Goal: Task Accomplishment & Management: Complete application form

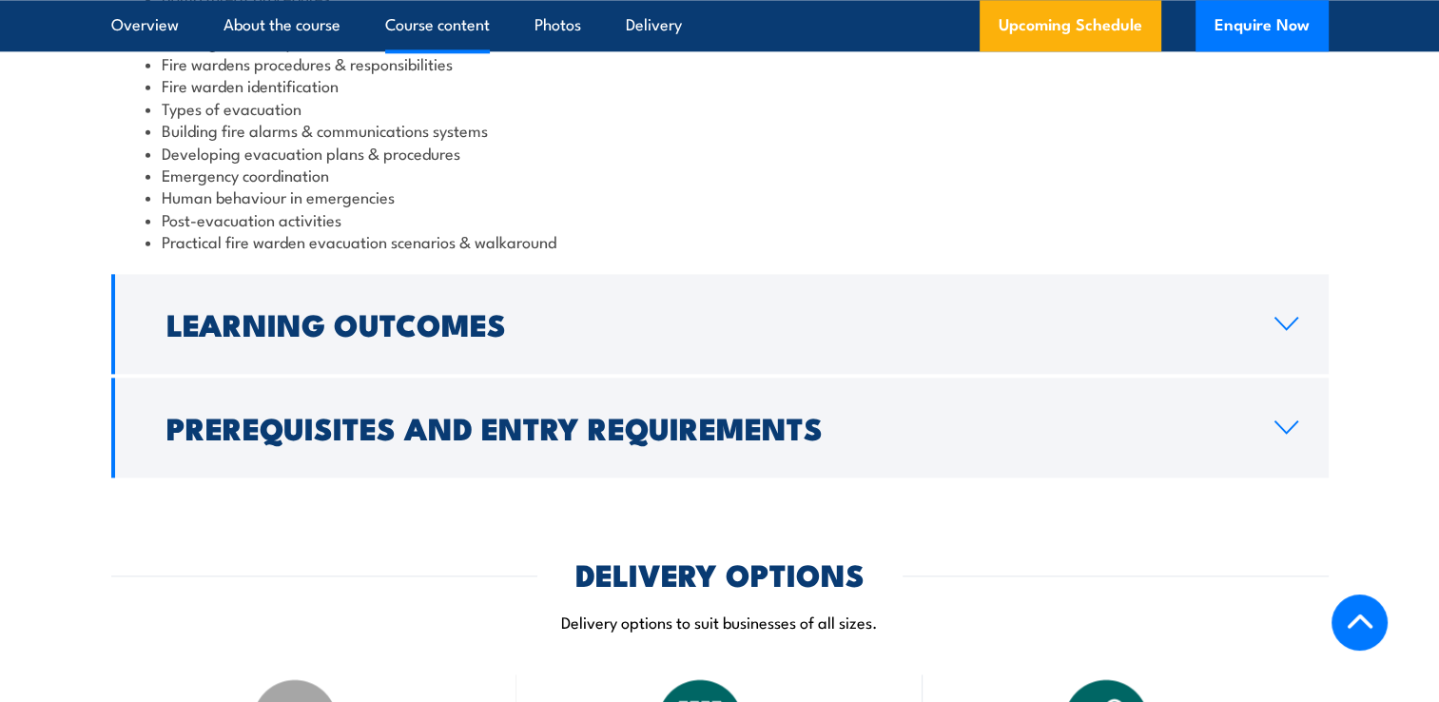
scroll to position [2272, 0]
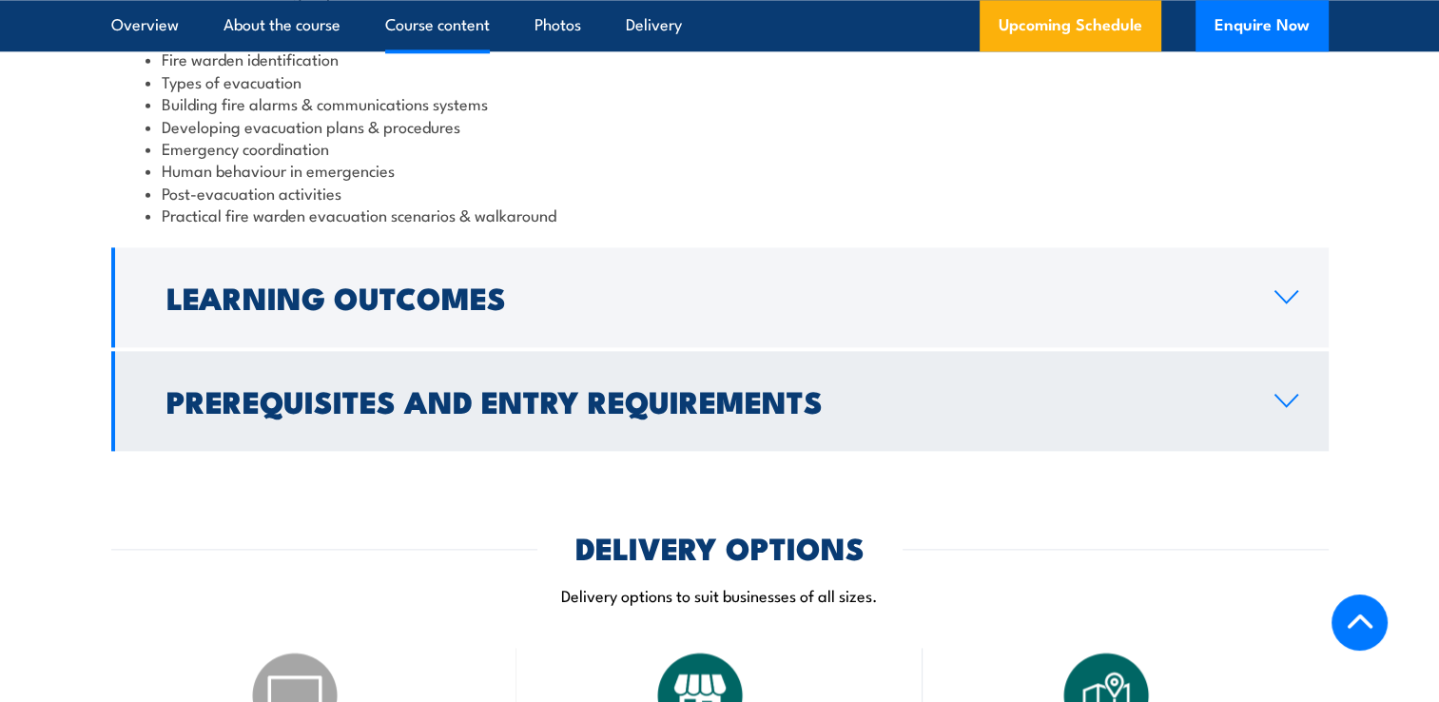
click at [666, 392] on h2 "Prerequisites and Entry Requirements" at bounding box center [705, 400] width 1078 height 27
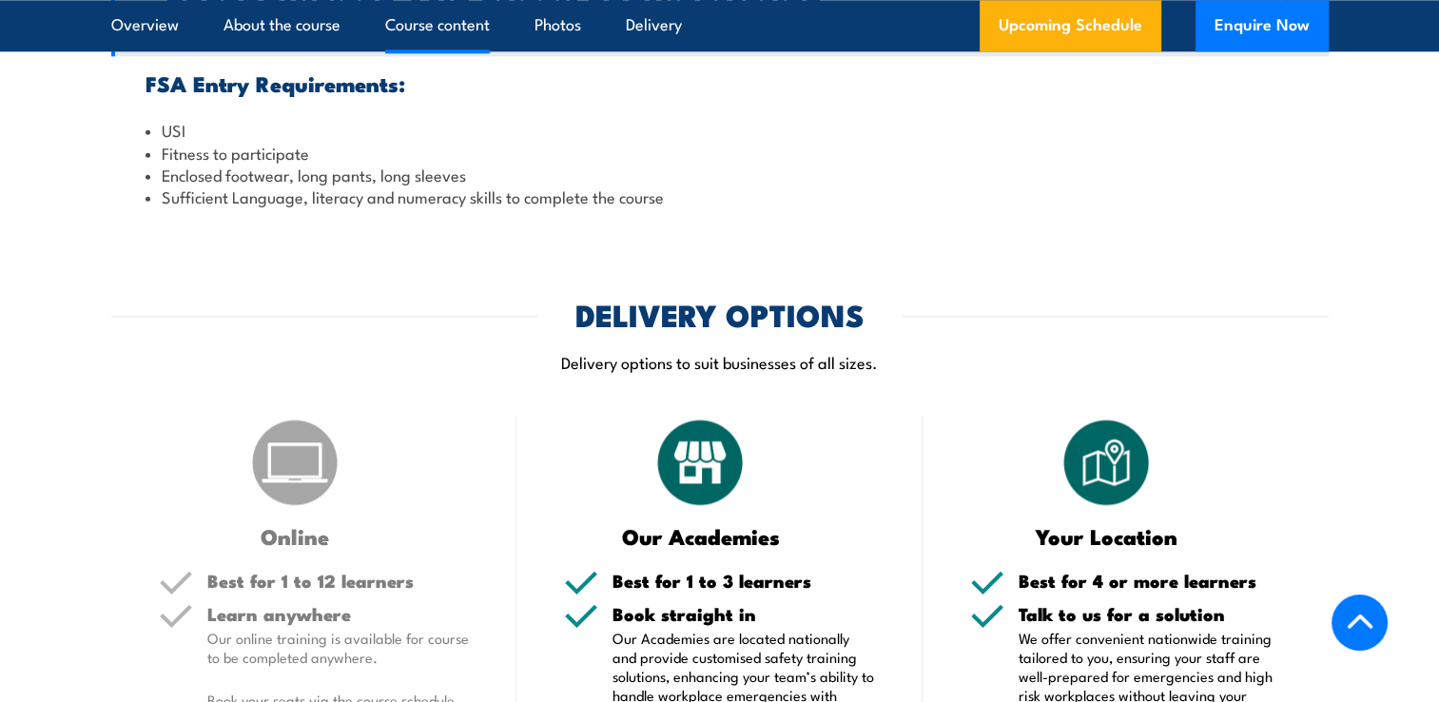
scroll to position [2138, 0]
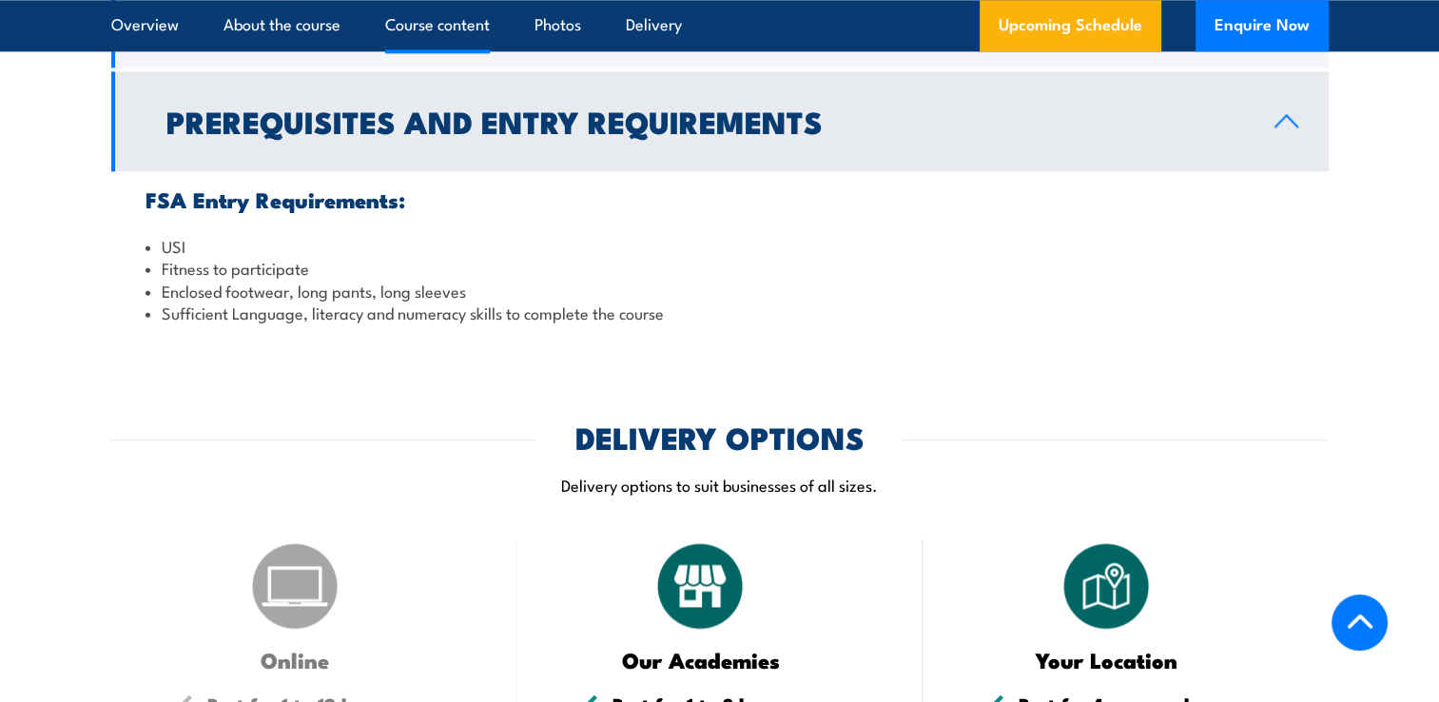
click at [346, 146] on link "Prerequisites and Entry Requirements" at bounding box center [720, 121] width 1218 height 100
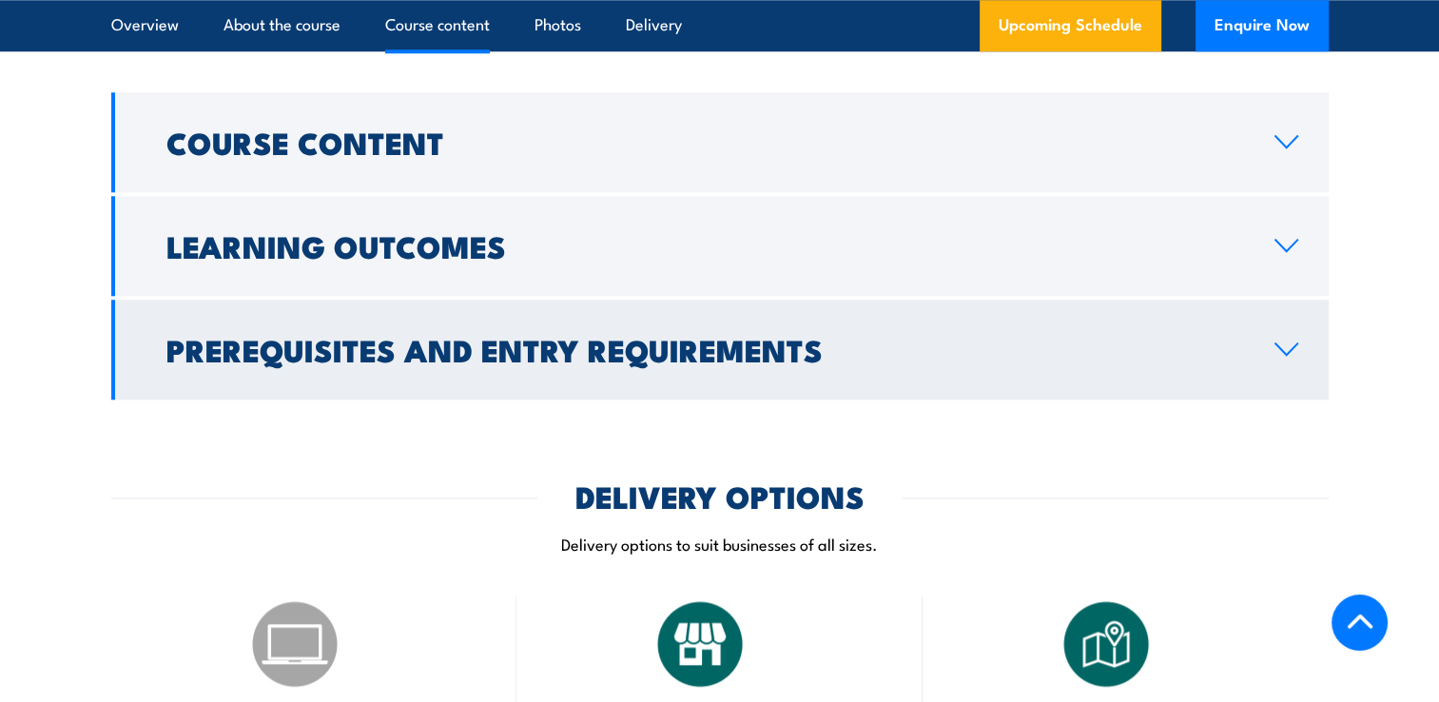
scroll to position [1906, 0]
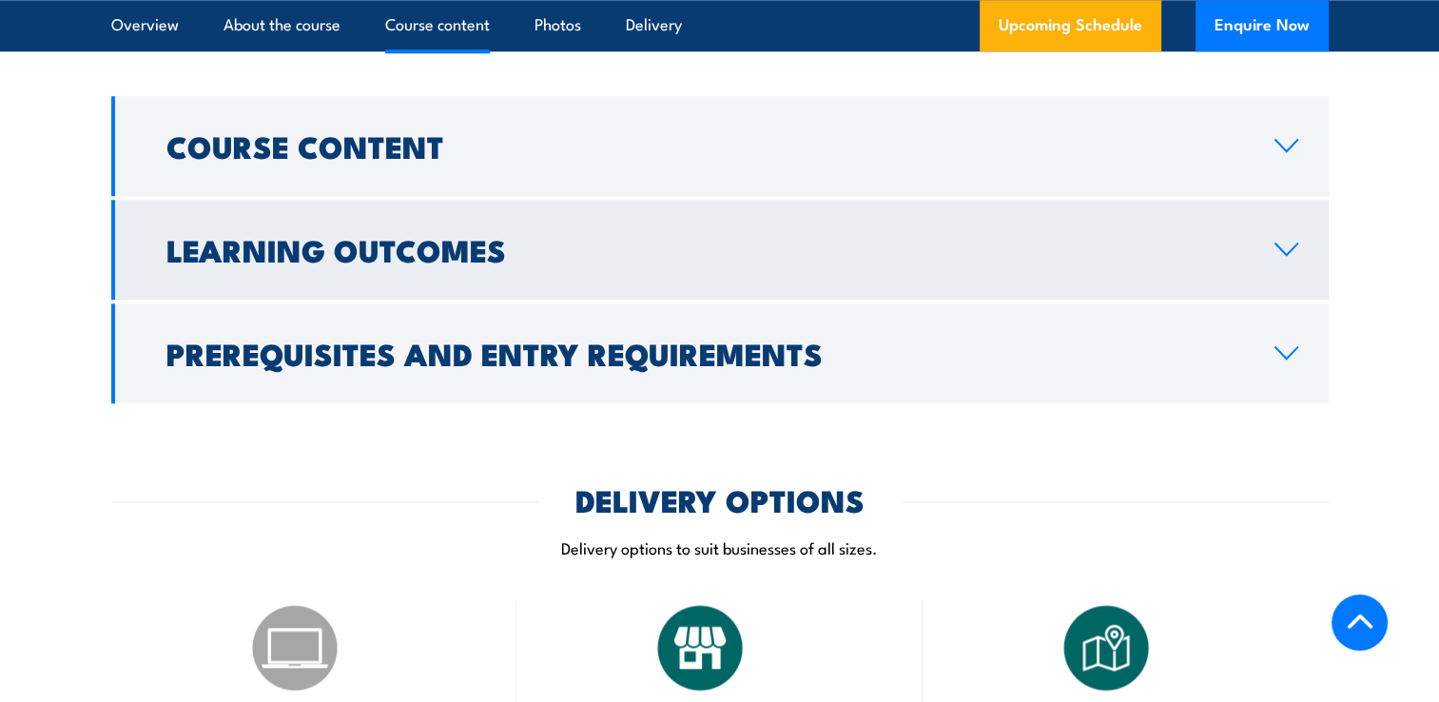
click at [394, 218] on link "Learning Outcomes" at bounding box center [720, 250] width 1218 height 100
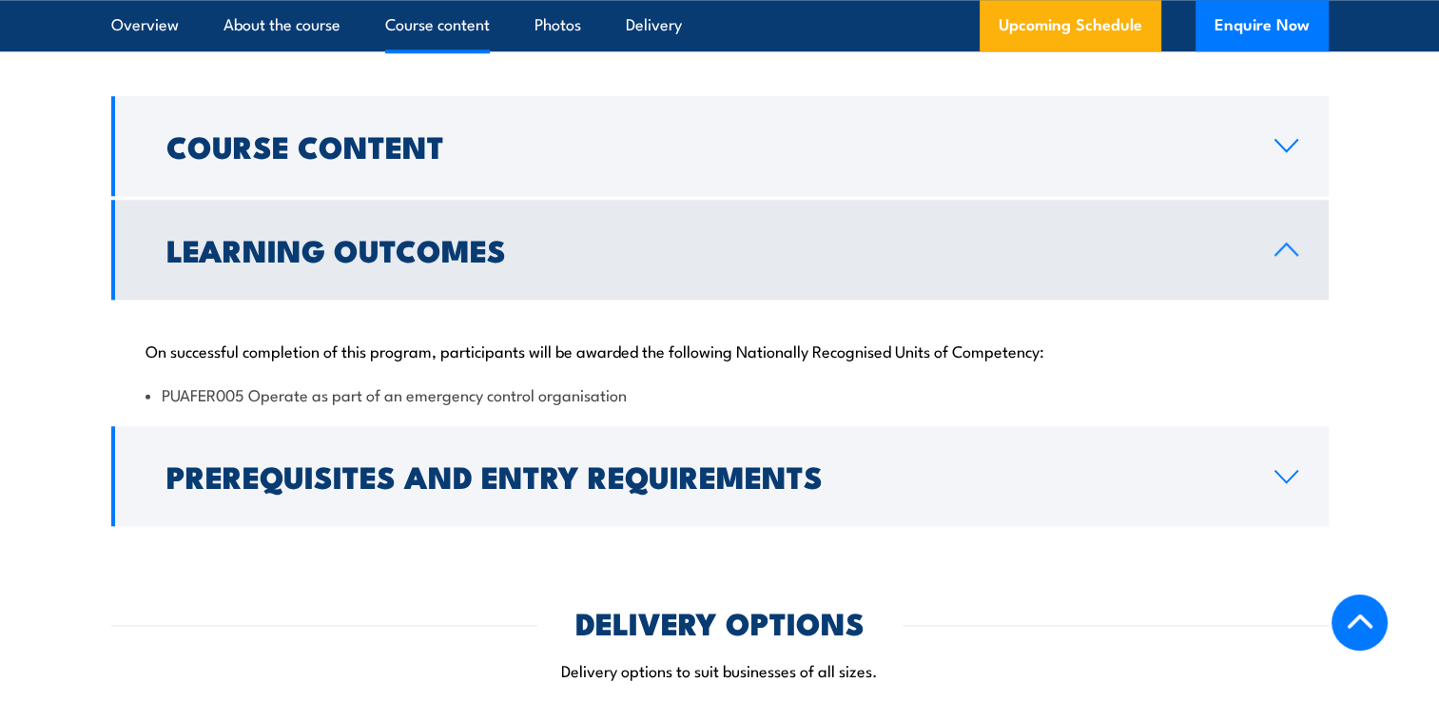
click at [409, 291] on link "Learning Outcomes" at bounding box center [720, 250] width 1218 height 100
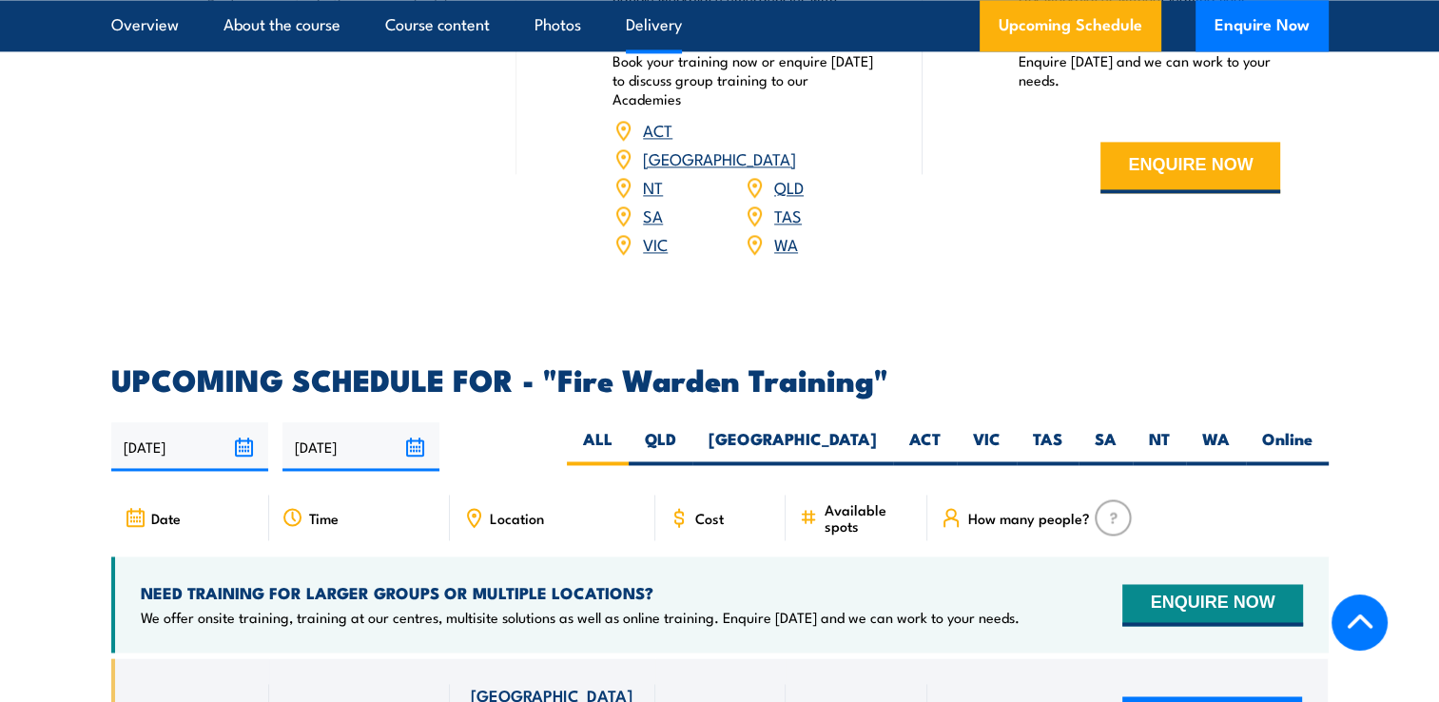
scroll to position [2789, 0]
click at [991, 427] on label "VIC" at bounding box center [987, 445] width 60 height 37
click at [1001, 427] on input "VIC" at bounding box center [1007, 433] width 12 height 12
radio input "true"
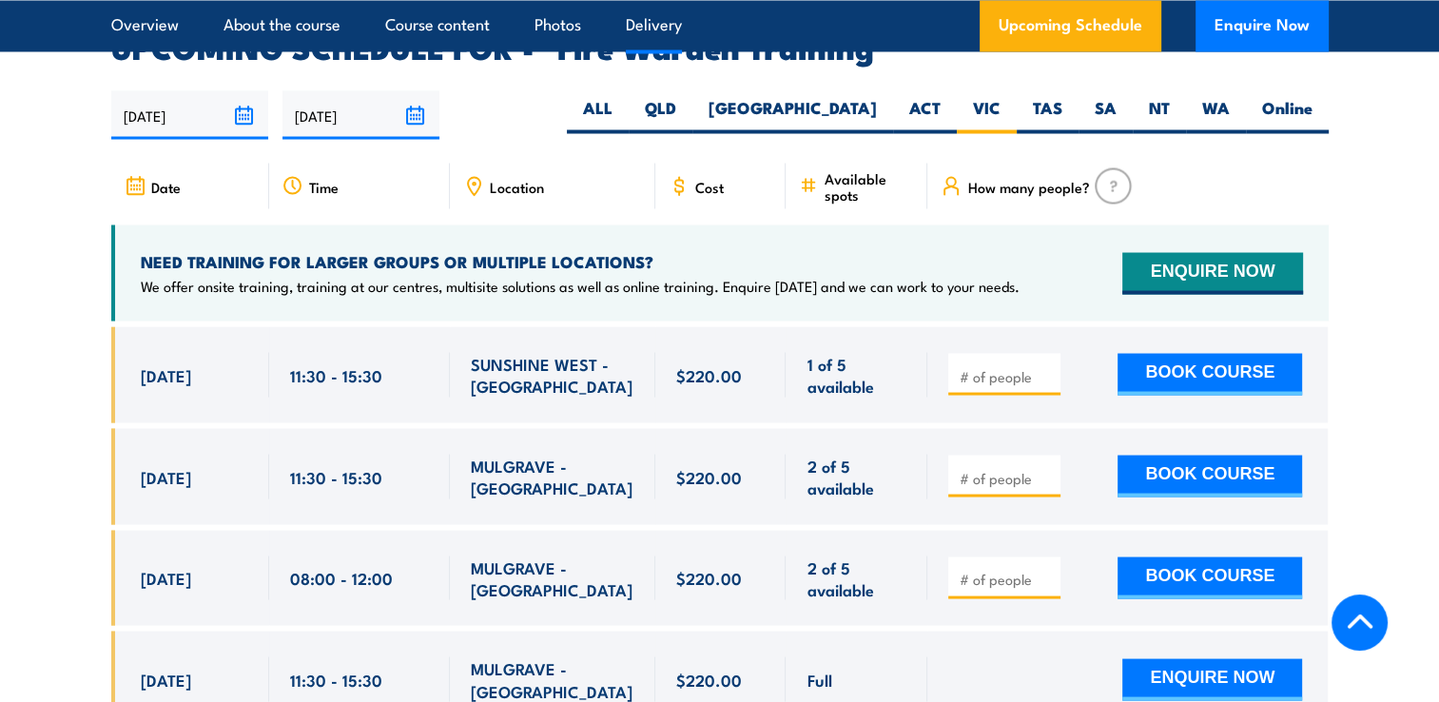
scroll to position [3538, 0]
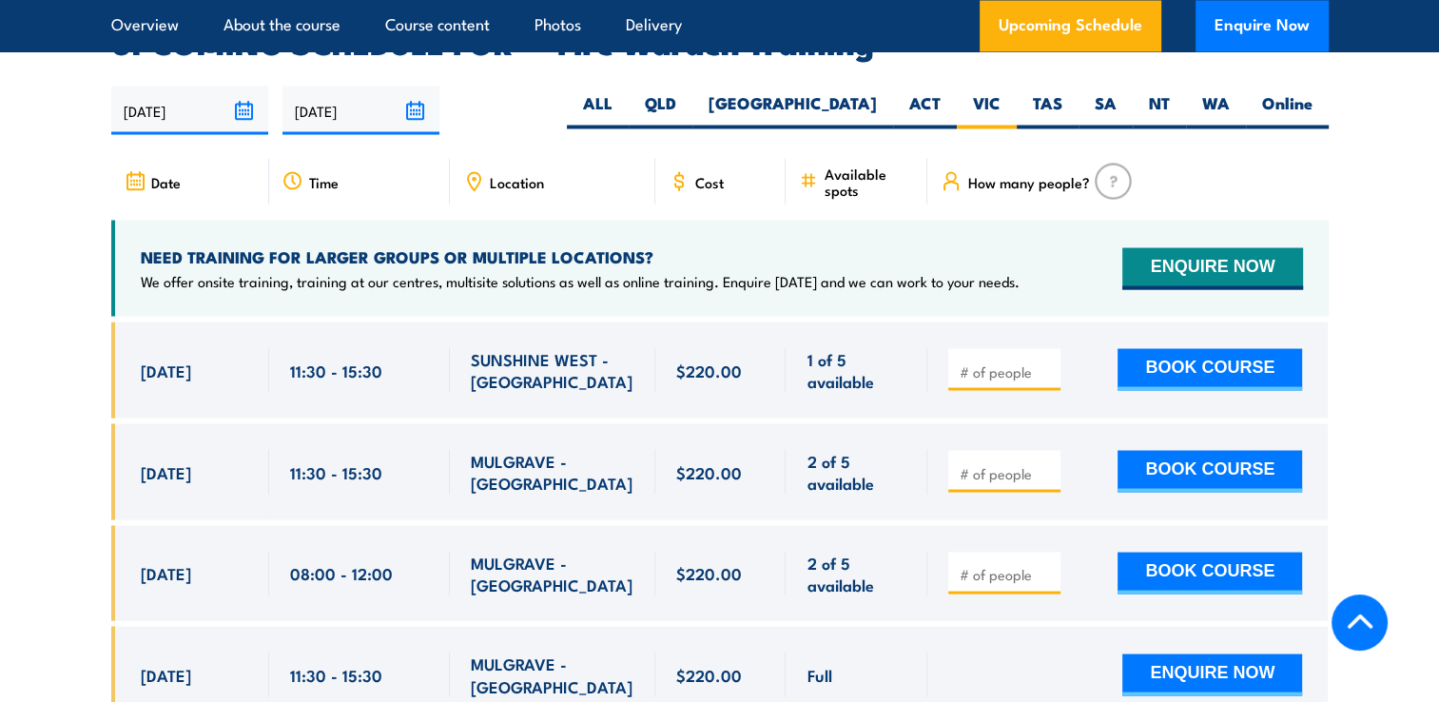
click at [1105, 163] on img at bounding box center [1113, 181] width 37 height 36
click at [1078, 173] on span "How many people?" at bounding box center [1028, 181] width 122 height 16
click at [937, 158] on div "How many people?" at bounding box center [1127, 181] width 400 height 46
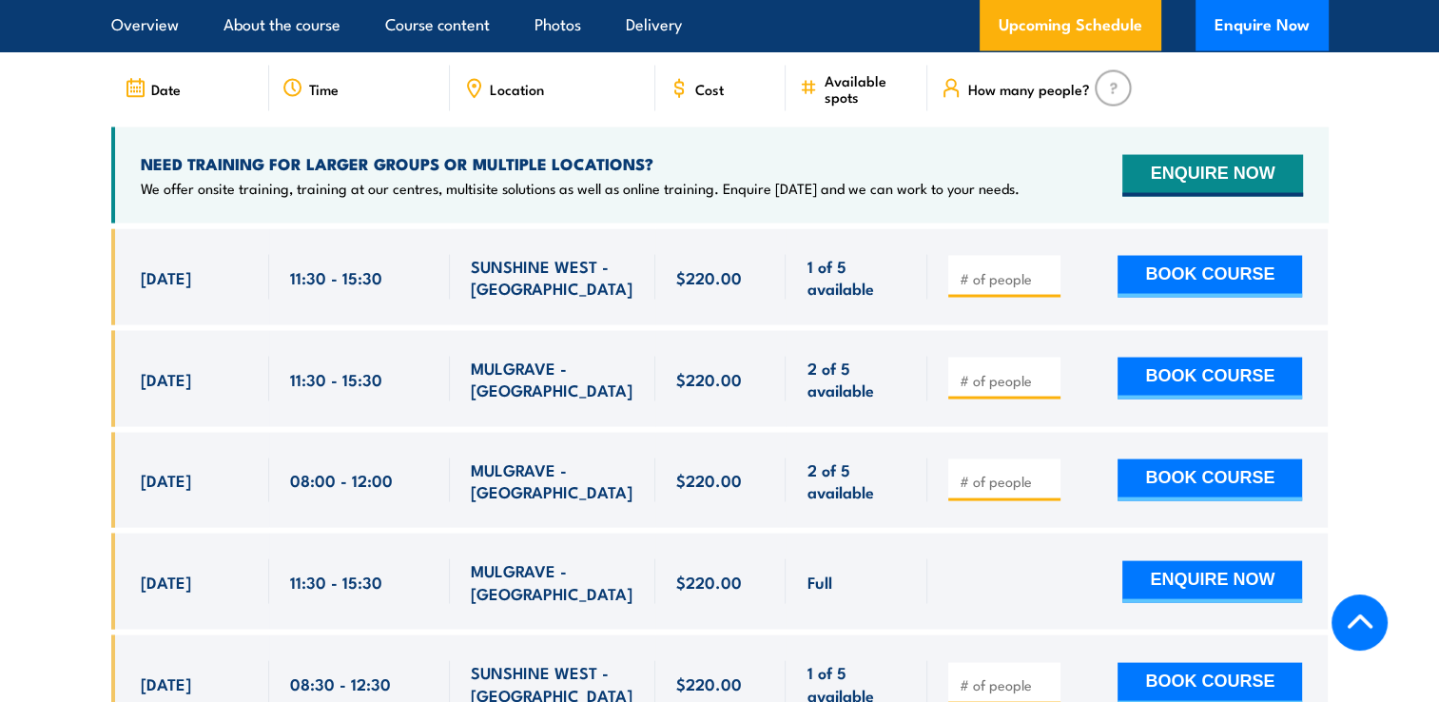
scroll to position [3629, 0]
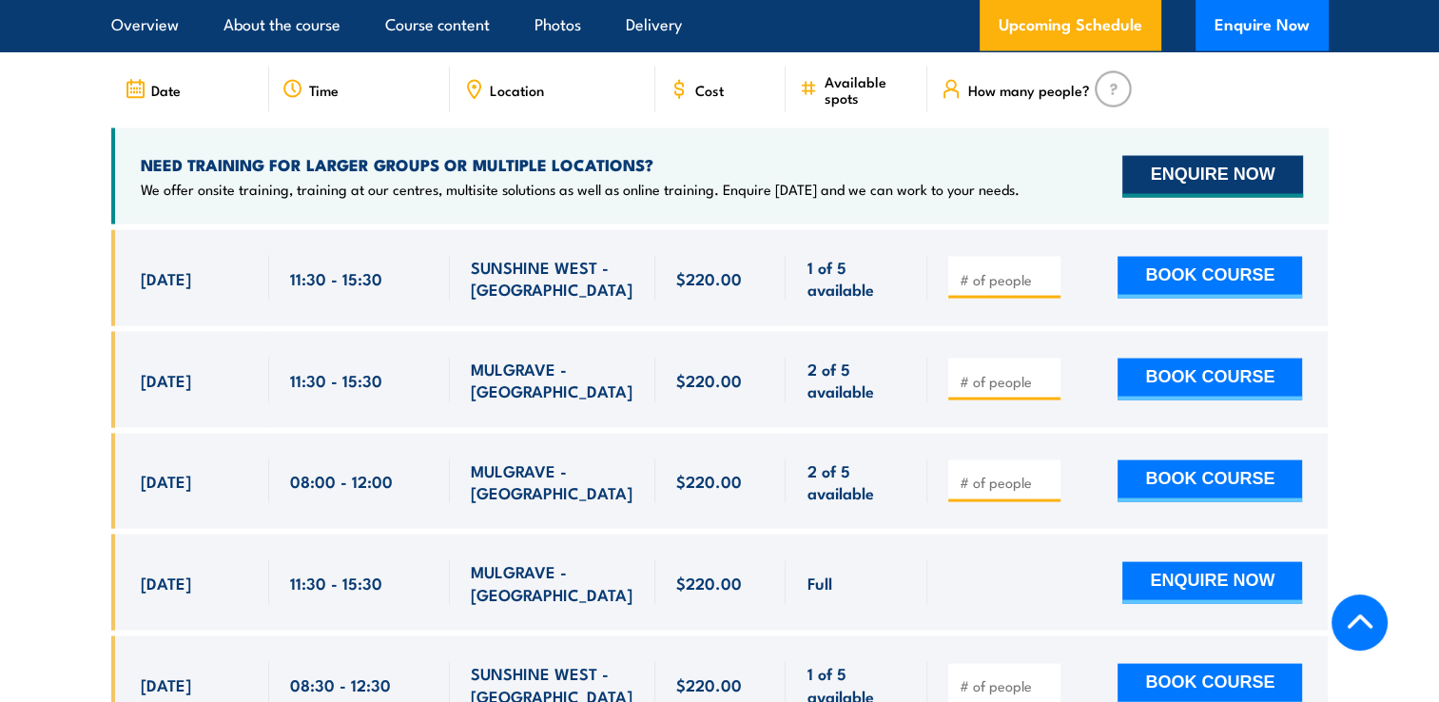
click at [1235, 156] on button "ENQUIRE NOW" at bounding box center [1212, 177] width 180 height 42
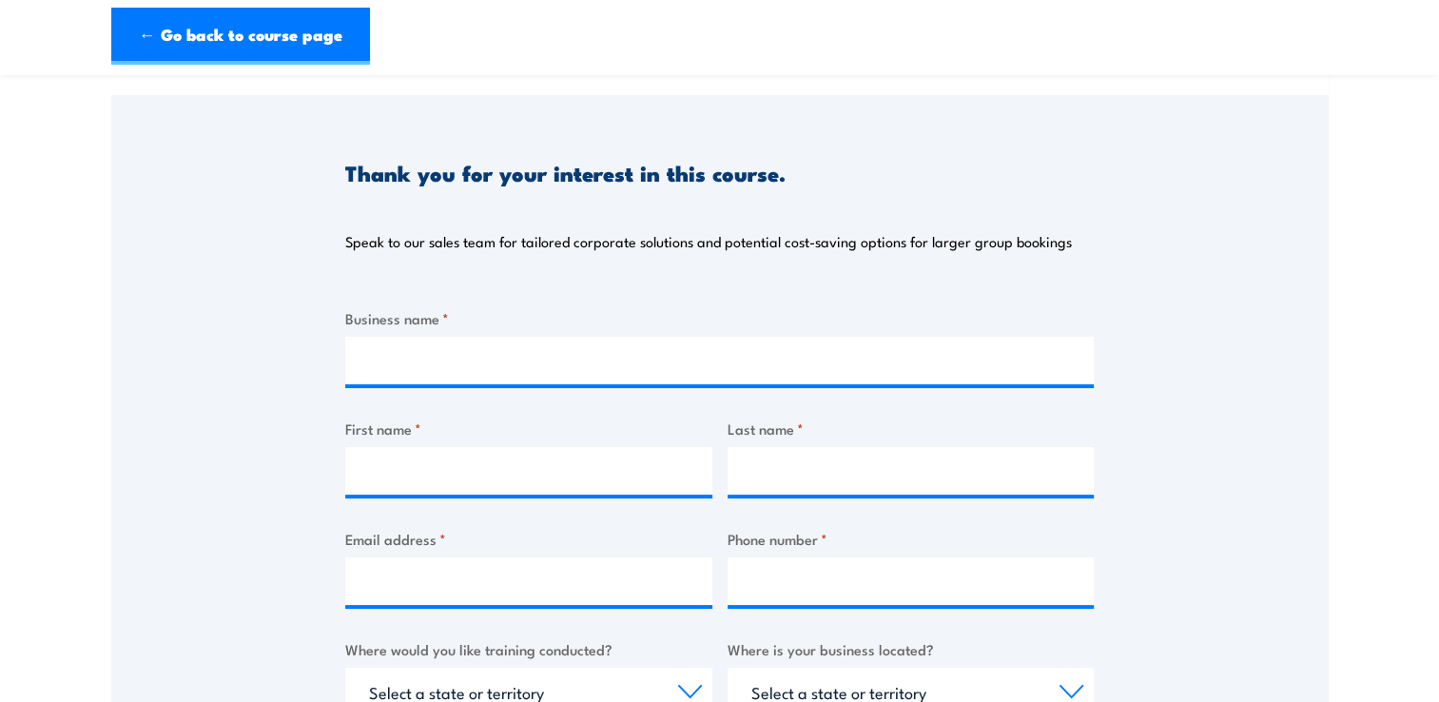
scroll to position [182, 0]
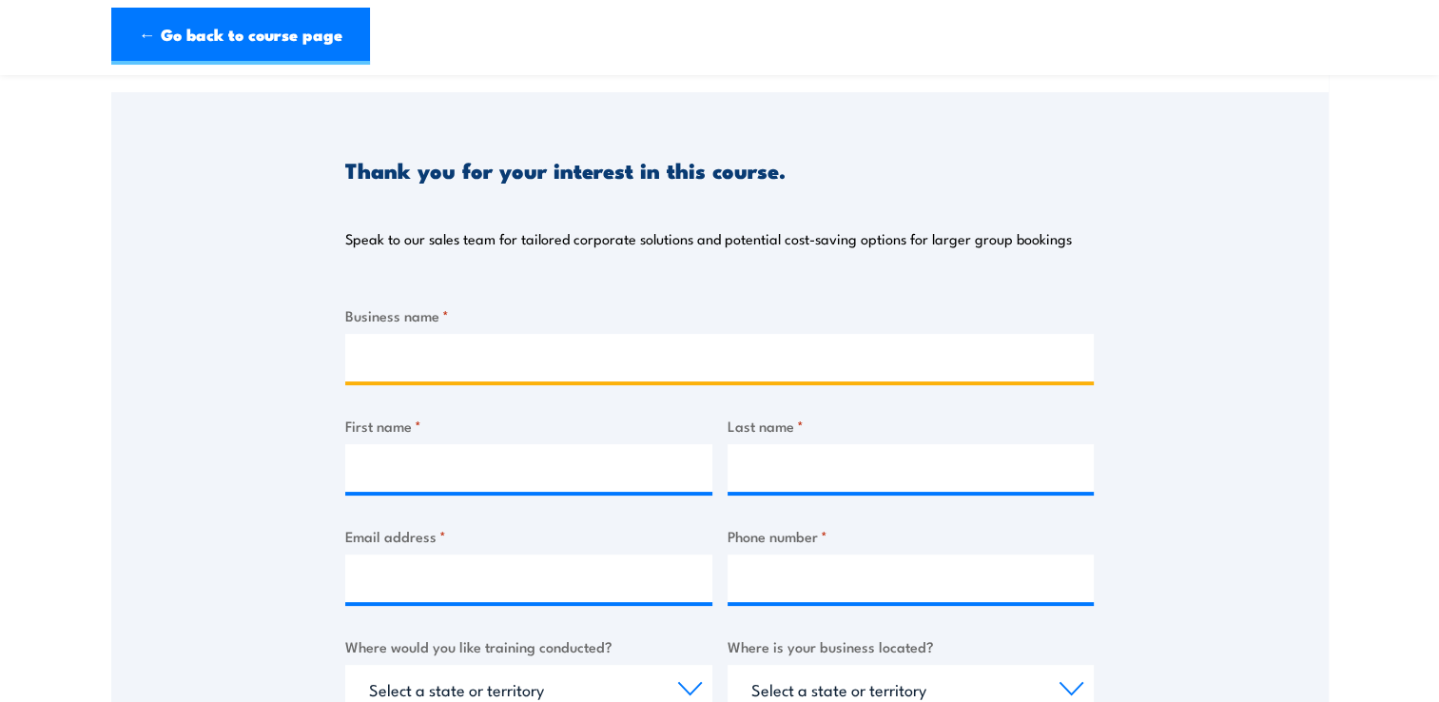
click at [506, 360] on input "Business name *" at bounding box center [719, 358] width 749 height 48
type input "Highett Youth Club"
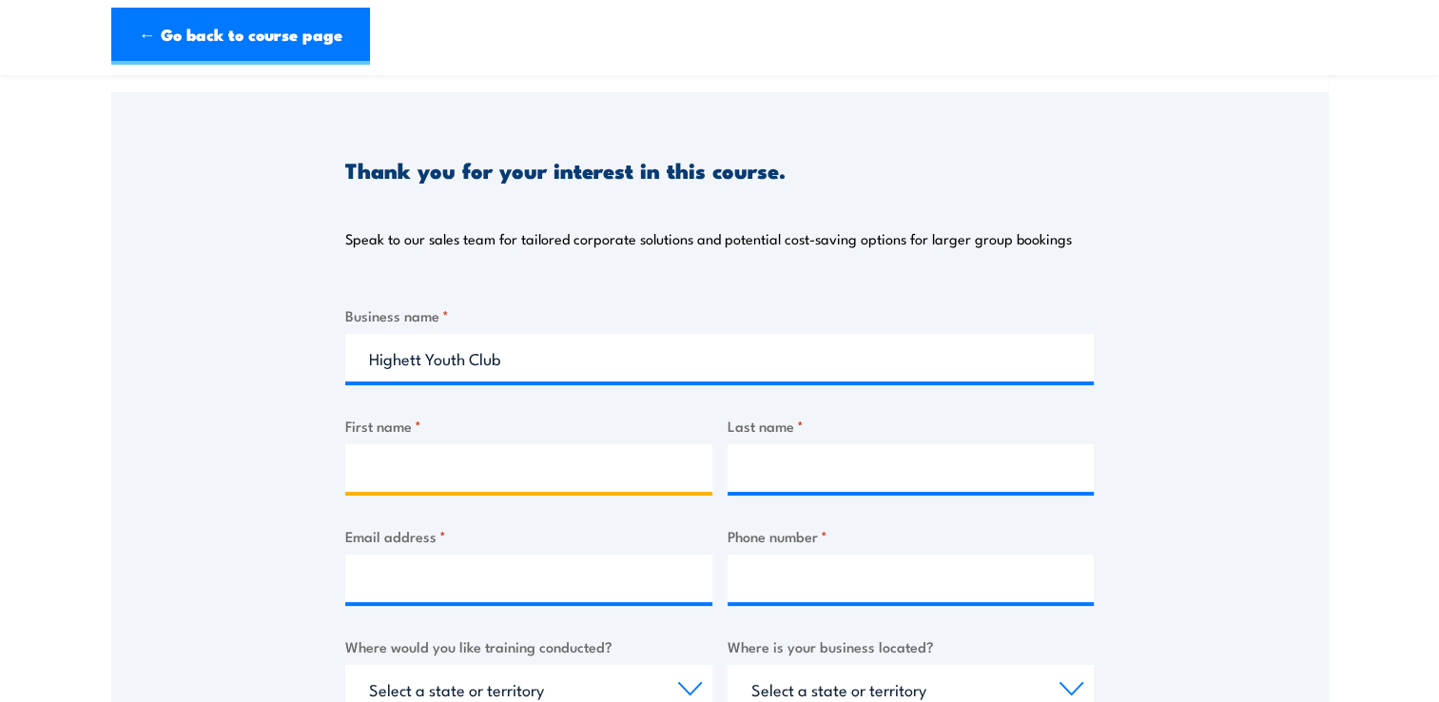
click at [376, 466] on input "First name *" at bounding box center [528, 468] width 367 height 48
type input "[PERSON_NAME]"
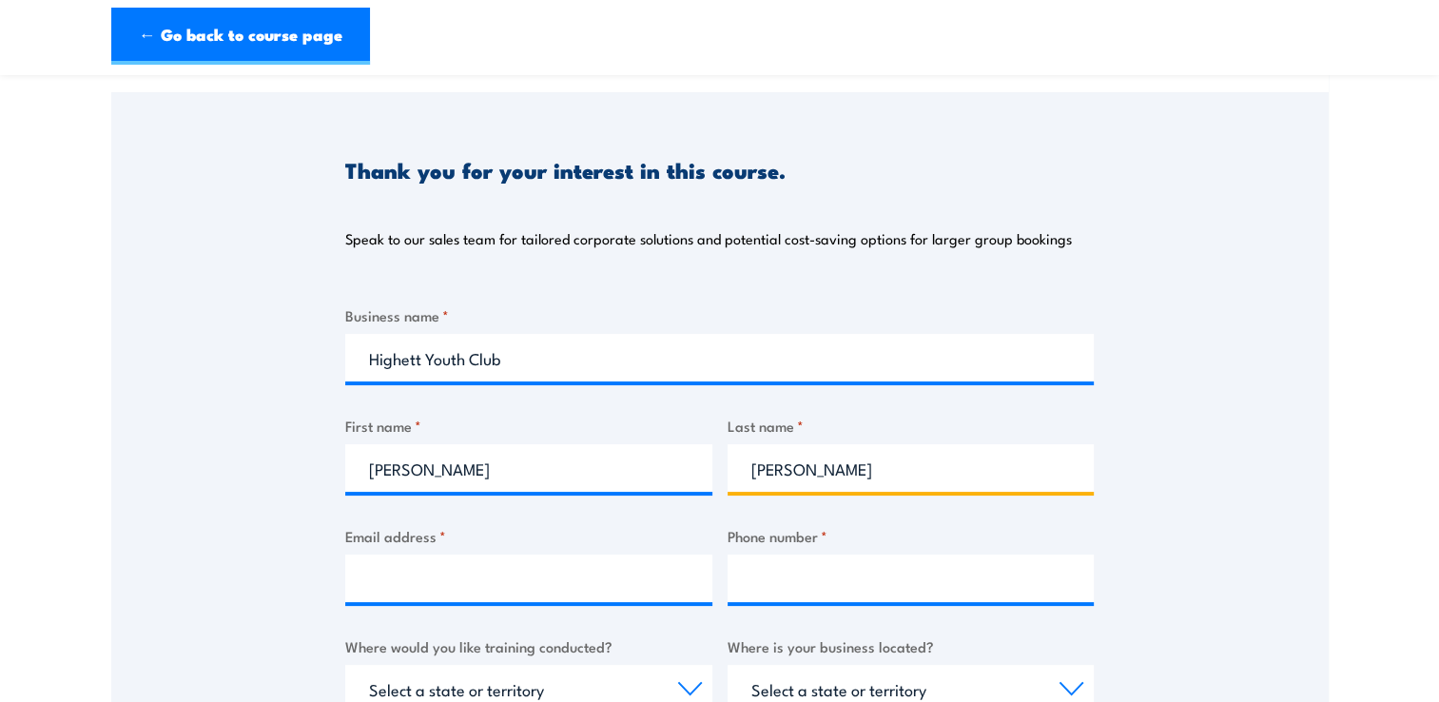
type input "[PERSON_NAME]"
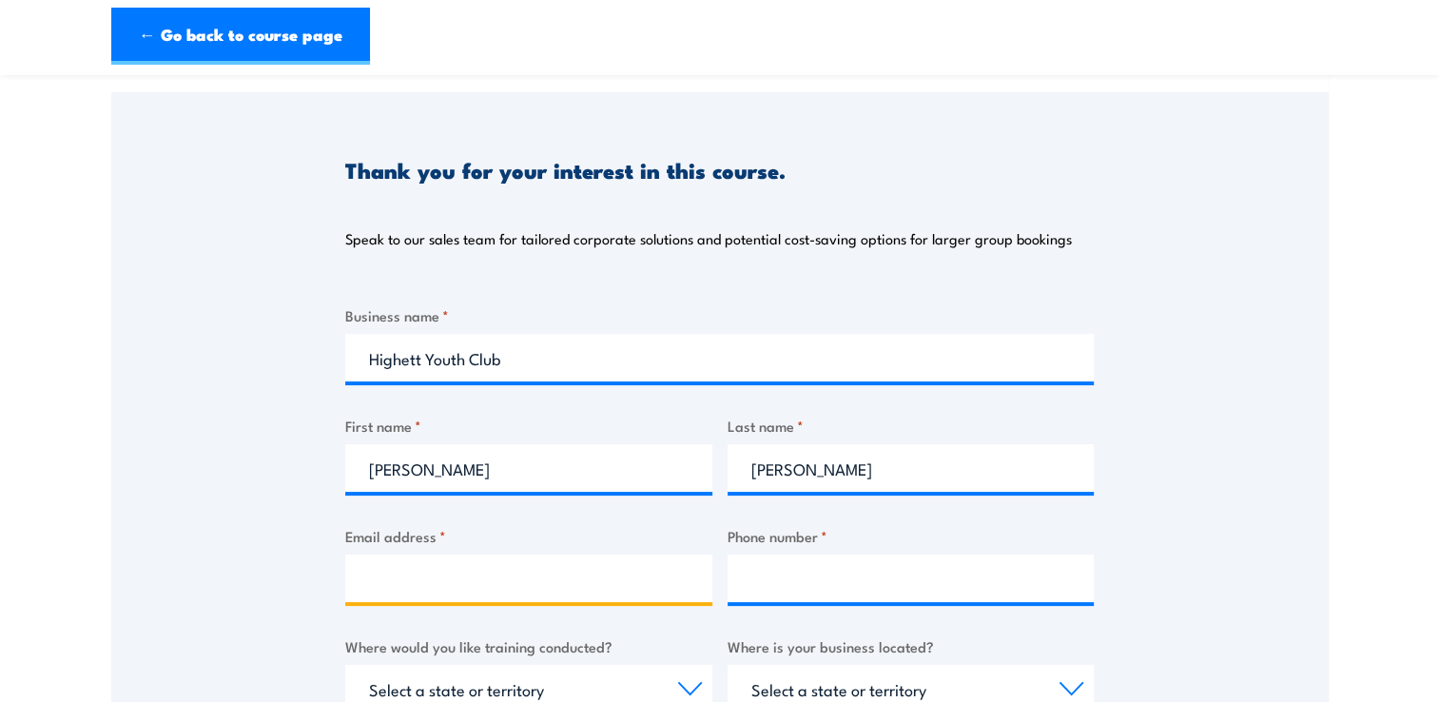
click at [437, 562] on input "Email address *" at bounding box center [528, 579] width 367 height 48
type input "kristyleab@hotmail.com"
type input "0413355845"
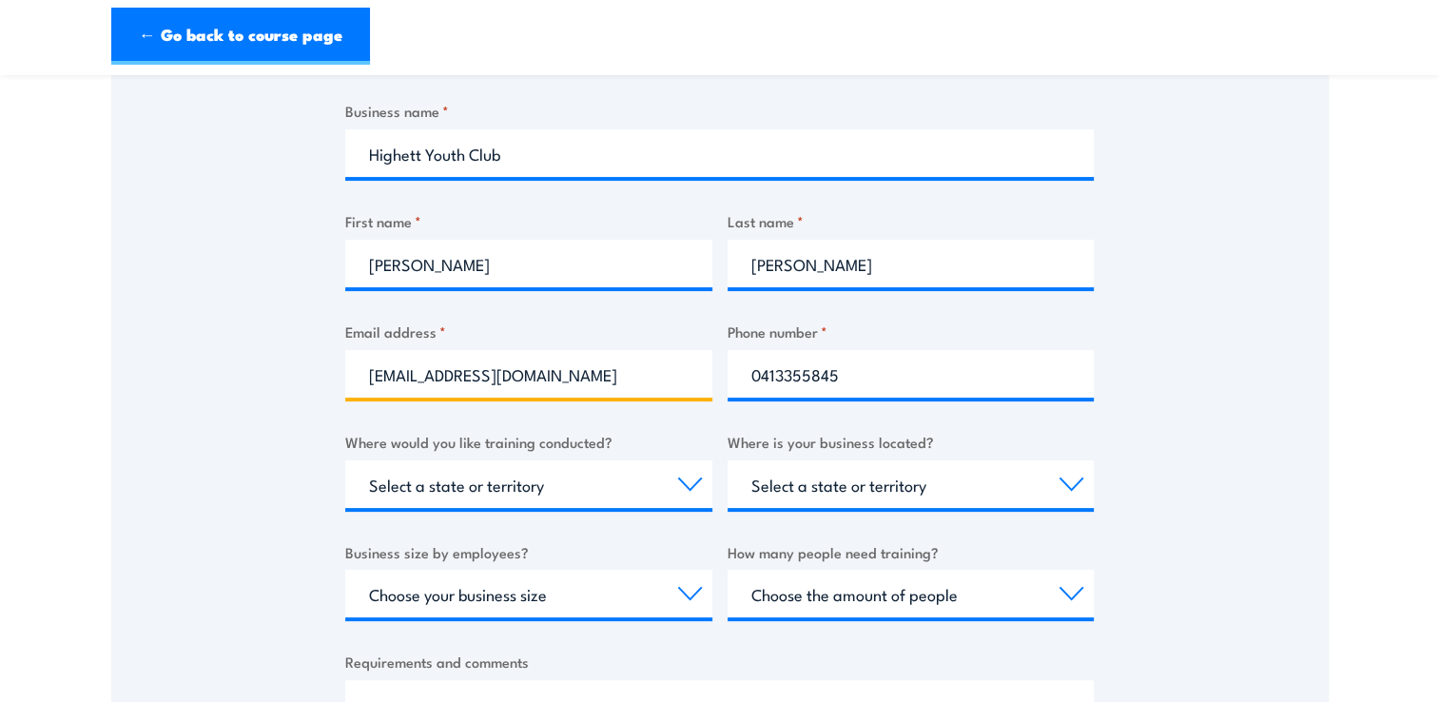
scroll to position [392, 0]
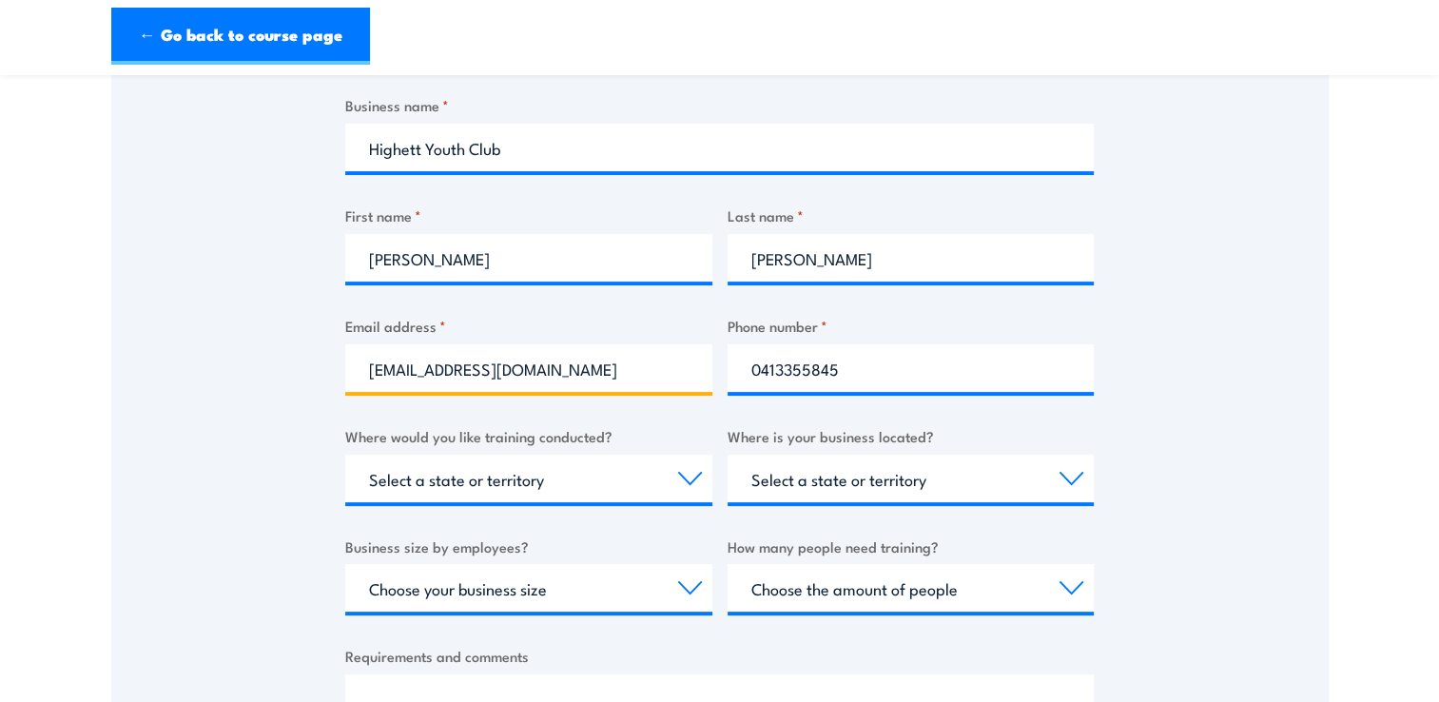
click at [584, 375] on input "kristyleab@hotmail.com" at bounding box center [528, 368] width 367 height 48
type input "gymnastics@highettyouthclub.org"
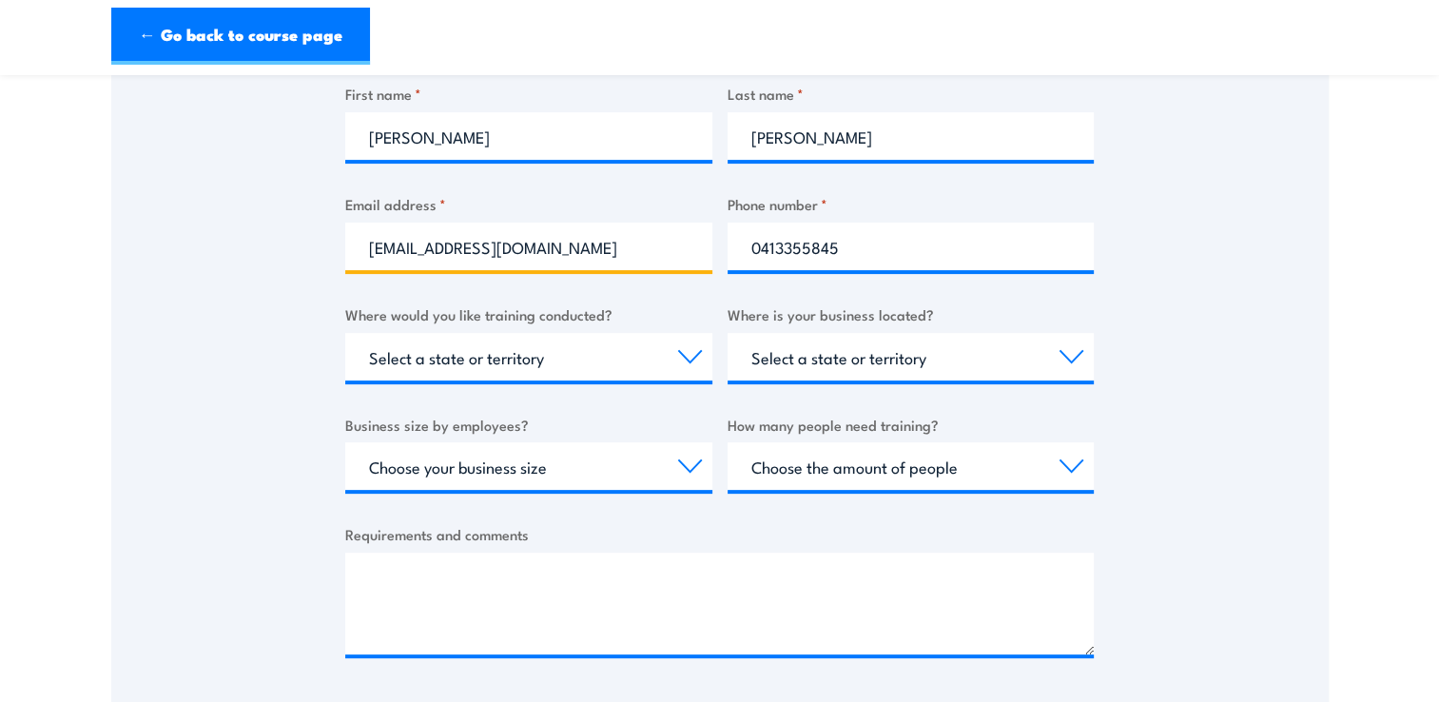
scroll to position [517, 0]
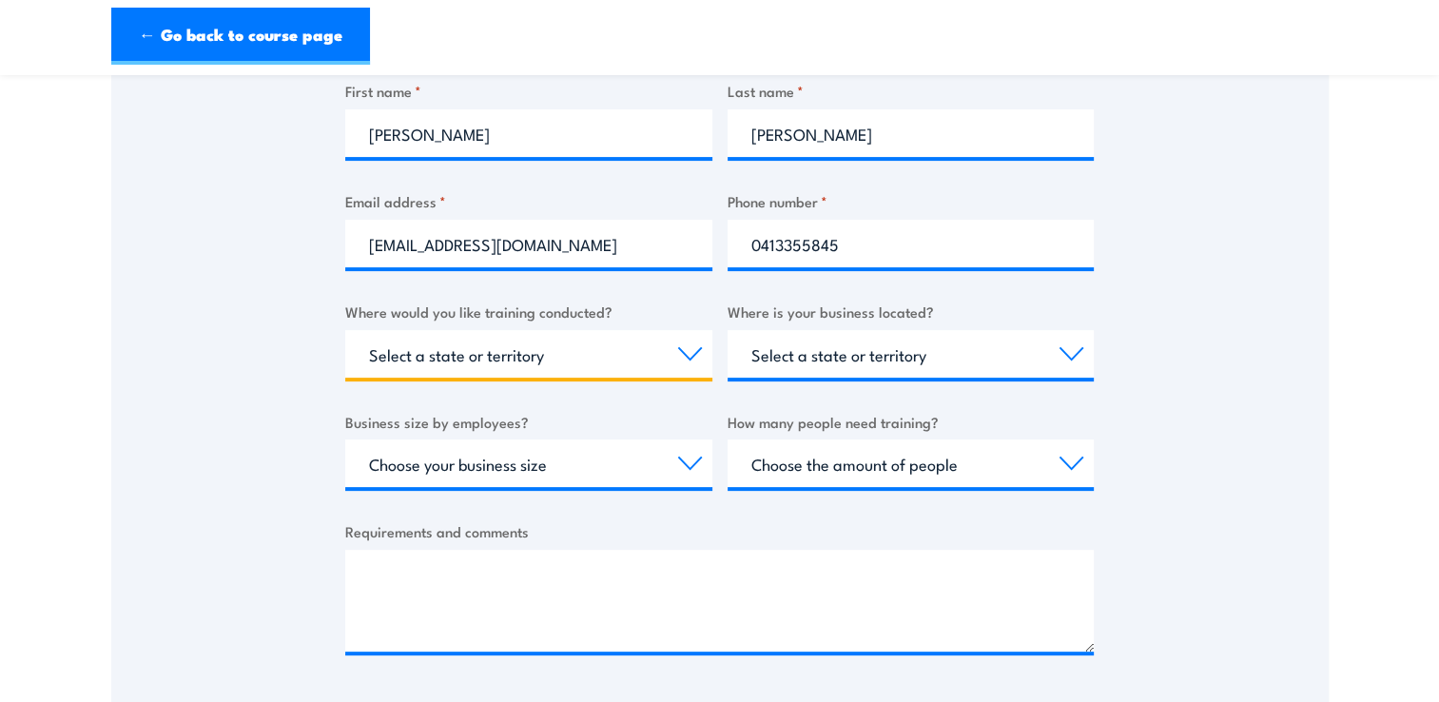
click at [670, 337] on select "Select a state or territory Nationally - multiple locations QLD NSW VIC SA ACT …" at bounding box center [528, 354] width 367 height 48
select select "VIC"
click at [345, 330] on select "Select a state or territory Nationally - multiple locations QLD NSW VIC SA ACT …" at bounding box center [528, 354] width 367 height 48
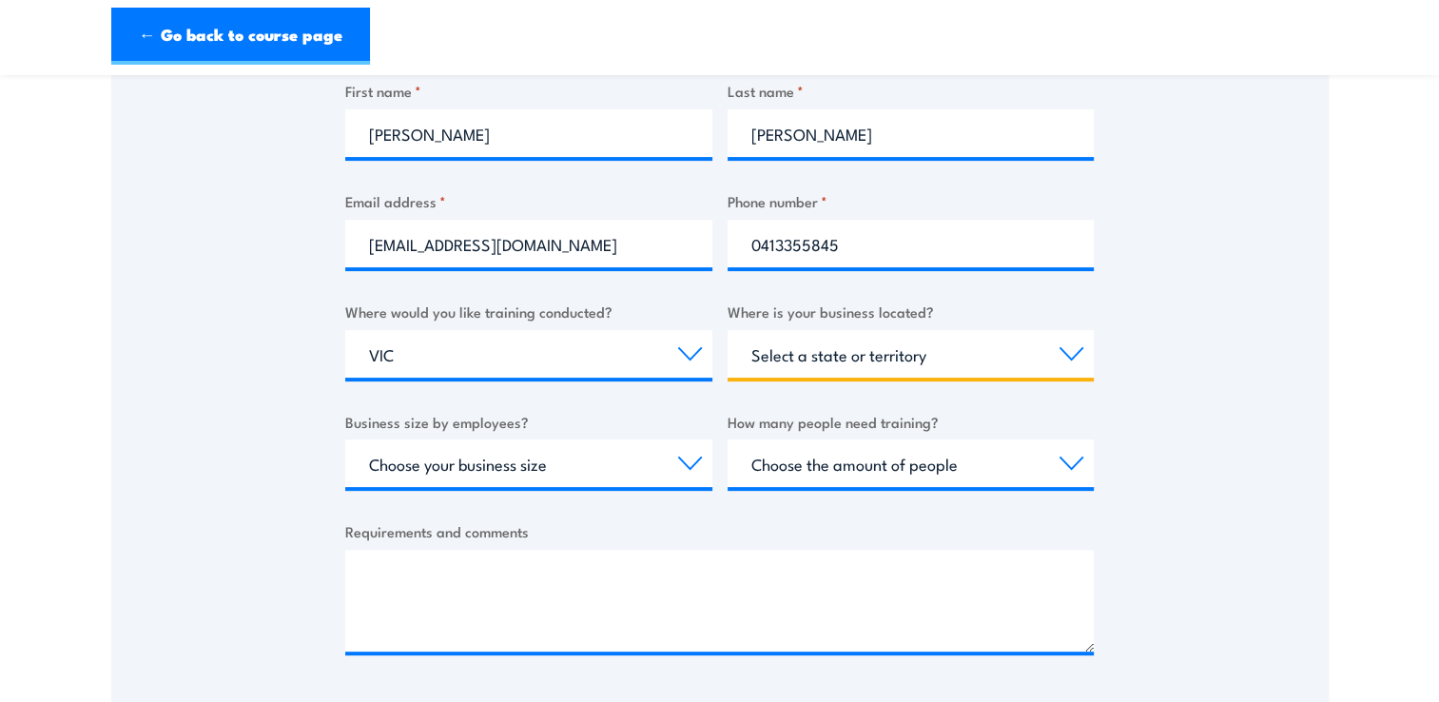
click at [993, 346] on select "Select a state or territory QLD NSW VIC SA ACT WA TAS NT" at bounding box center [911, 354] width 367 height 48
select select "VIC"
click at [728, 330] on select "Select a state or territory QLD NSW VIC SA ACT WA TAS NT" at bounding box center [911, 354] width 367 height 48
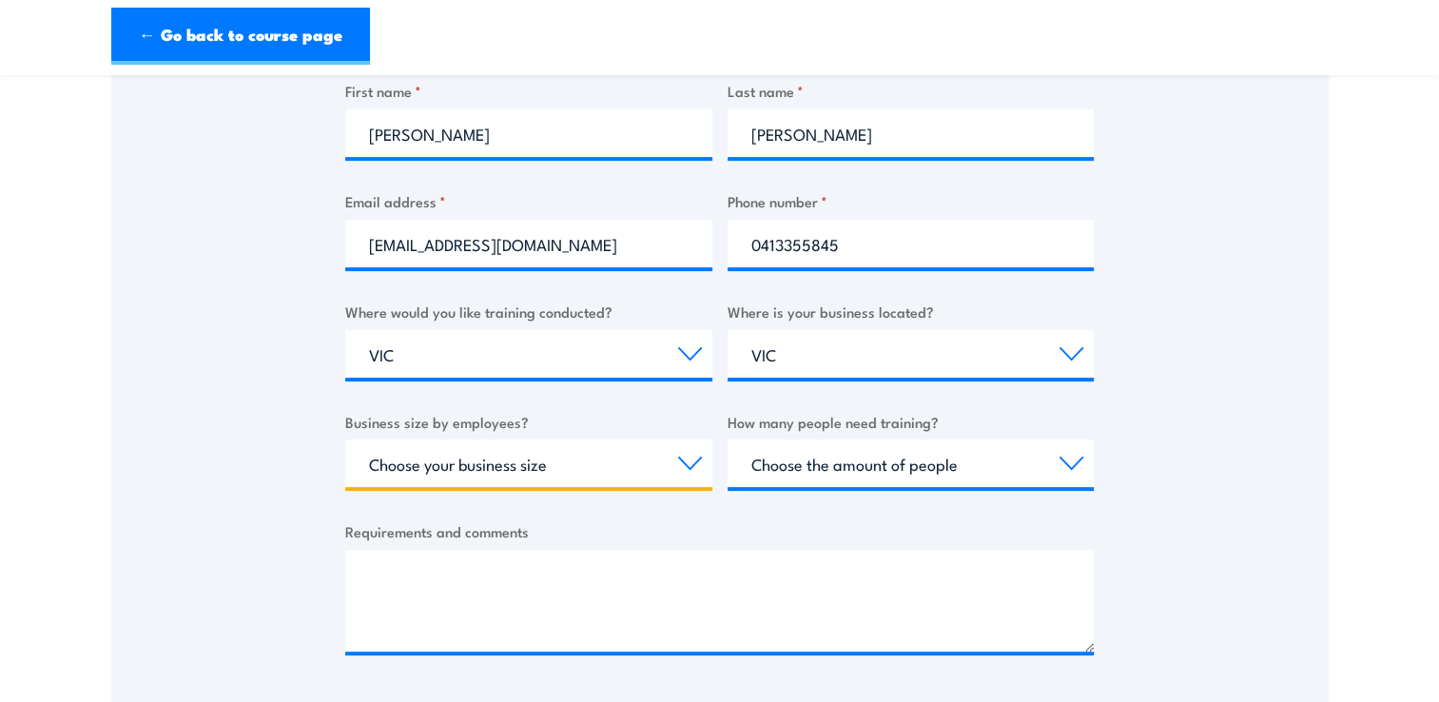
click at [645, 455] on select "Choose your business size 1 to 19 20 to 199 200+" at bounding box center [528, 463] width 367 height 48
select select "1 to 19"
click at [345, 439] on select "Choose your business size 1 to 19 20 to 199 200+" at bounding box center [528, 463] width 367 height 48
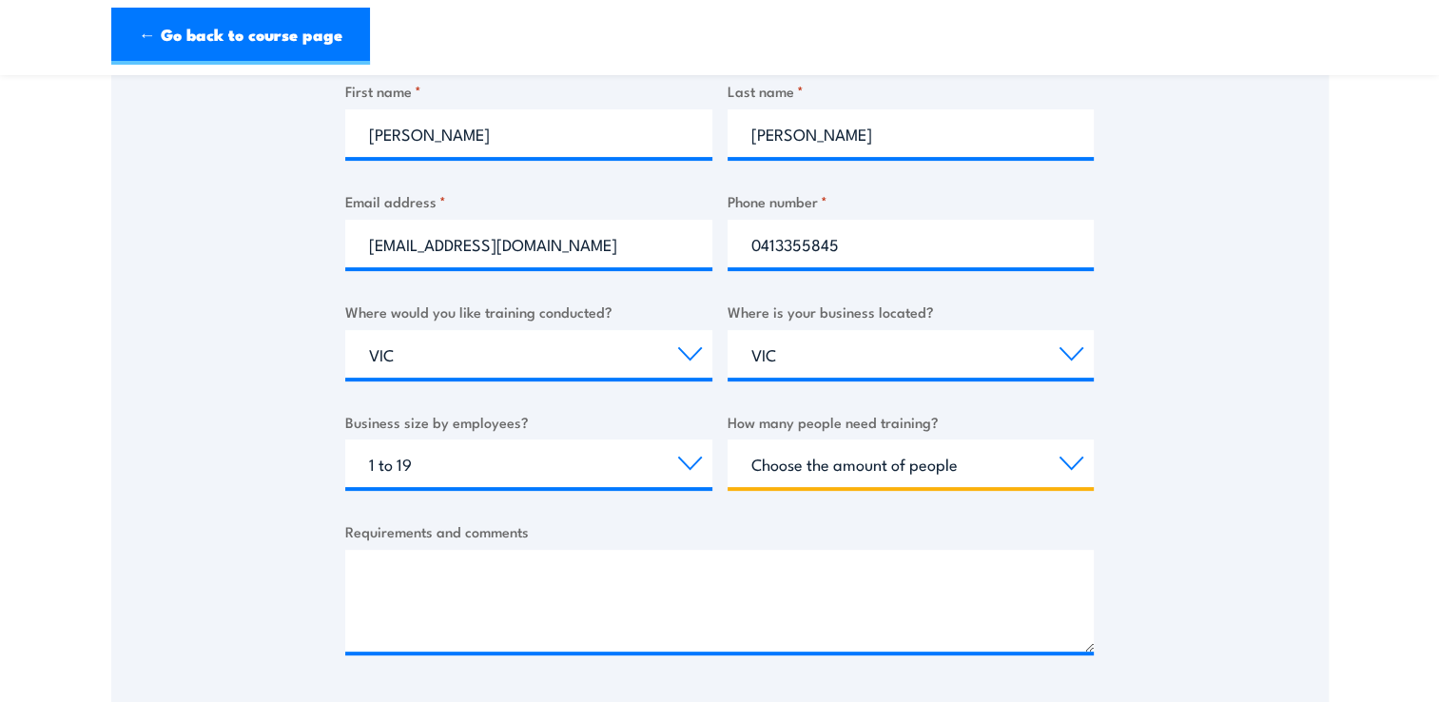
click at [913, 462] on select "Choose the amount of people 1 to 4 5 to 19 20+" at bounding box center [911, 463] width 367 height 48
select select "5 to 19"
click at [728, 439] on select "Choose the amount of people 1 to 4 5 to 19 20+" at bounding box center [911, 463] width 367 height 48
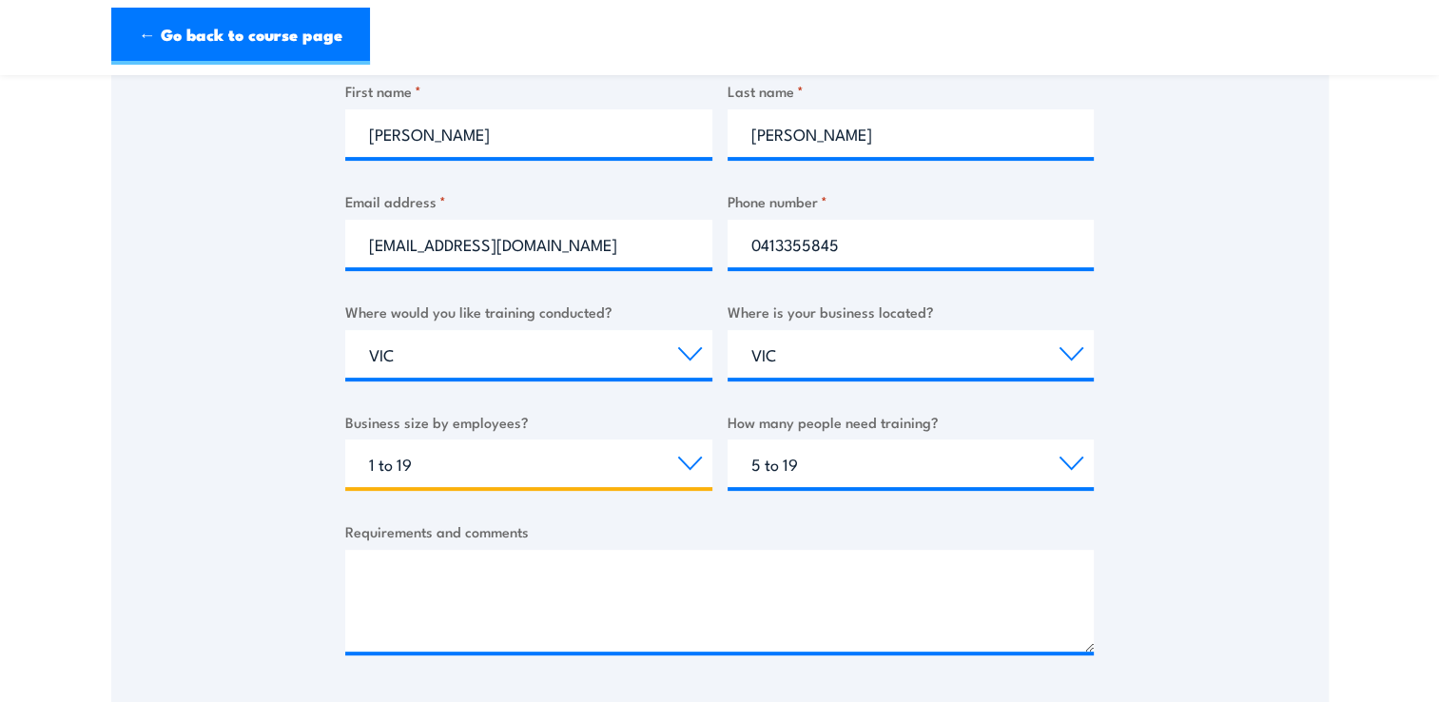
click at [562, 470] on select "Choose your business size 1 to 19 20 to 199 200+" at bounding box center [528, 463] width 367 height 48
select select "20 to 199"
click at [345, 439] on select "Choose your business size 1 to 19 20 to 199 200+" at bounding box center [528, 463] width 367 height 48
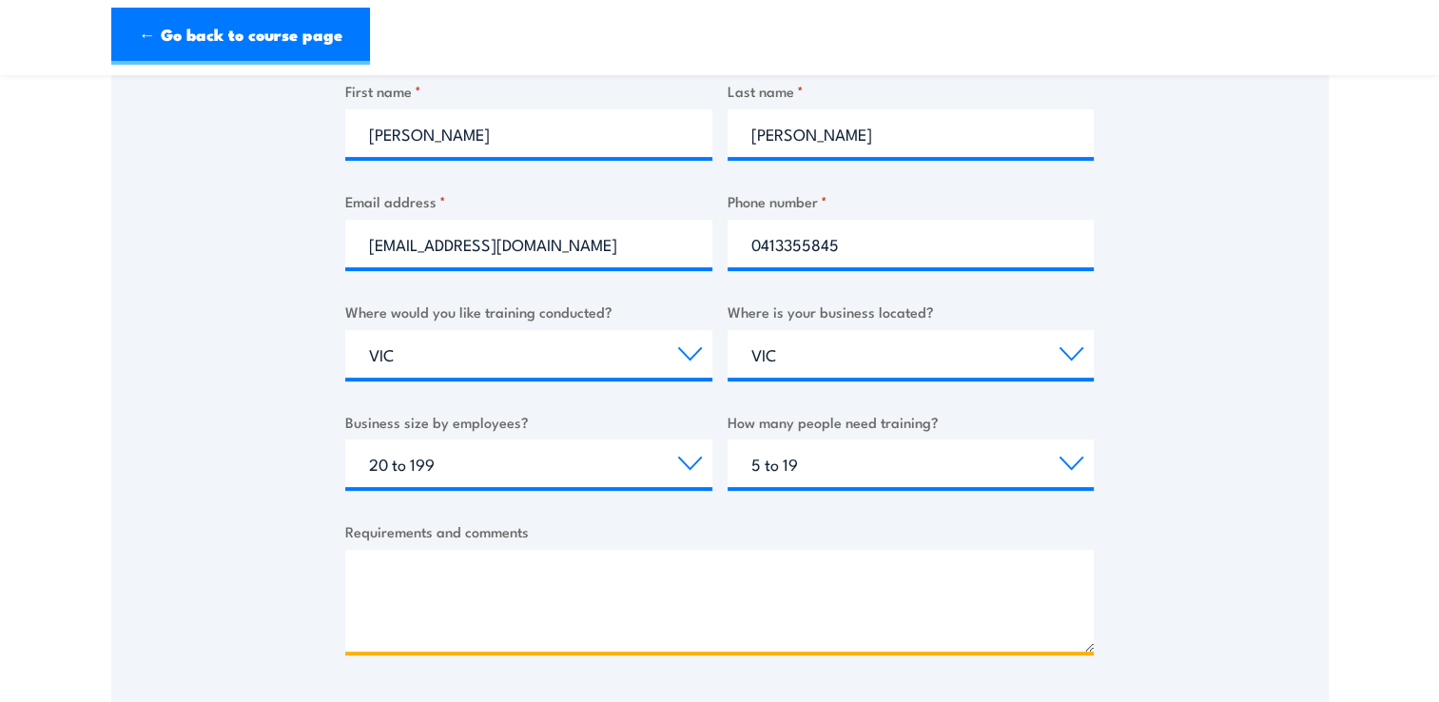
click at [453, 578] on textarea "Requirements and comments" at bounding box center [719, 601] width 749 height 102
click at [550, 580] on textarea "2 separate locations" at bounding box center [719, 601] width 749 height 102
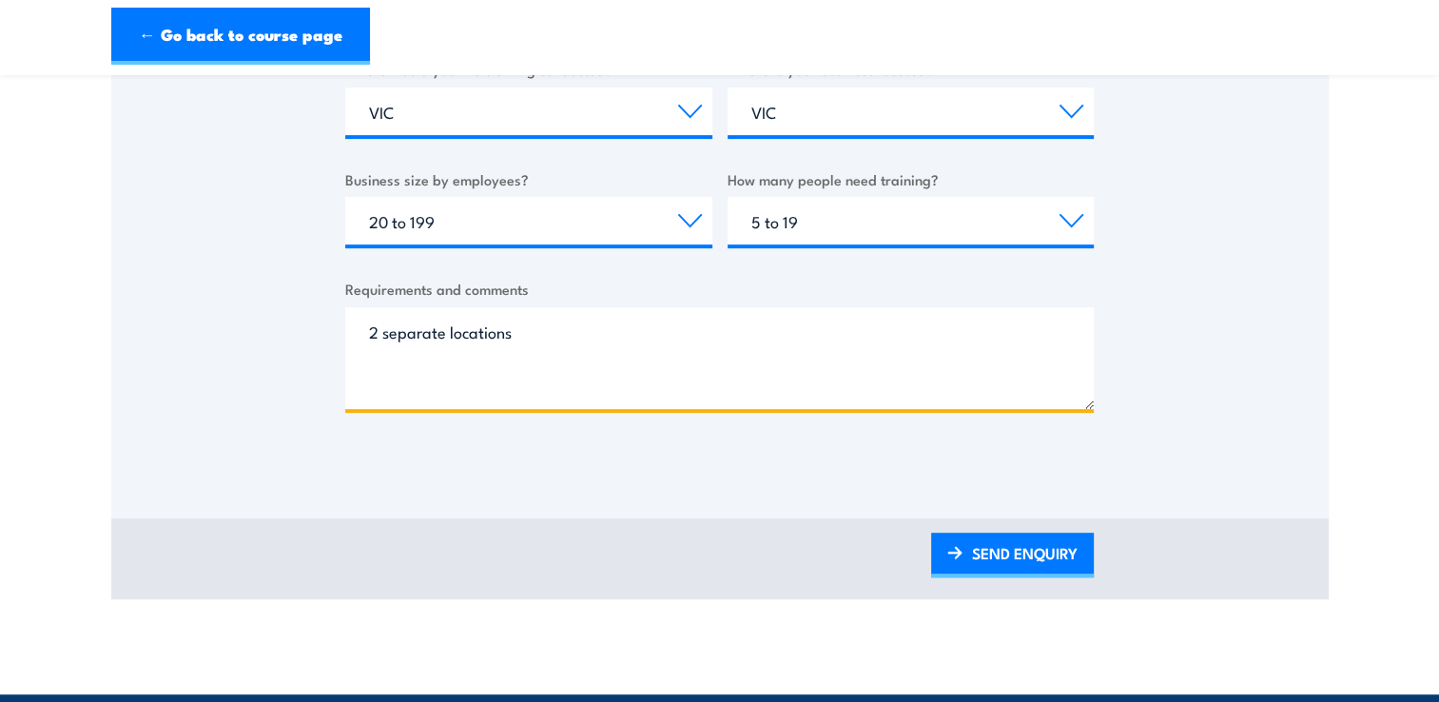
scroll to position [764, 0]
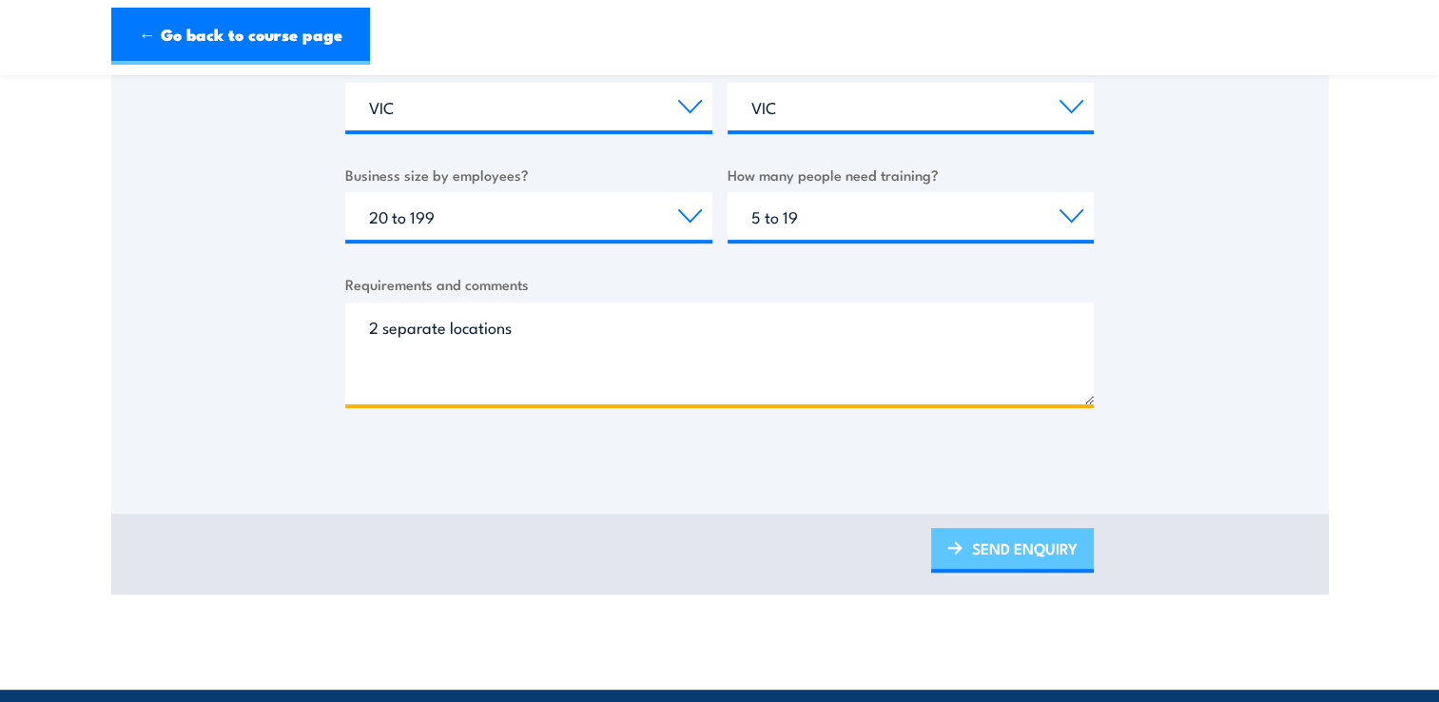
type textarea "2 separate locations"
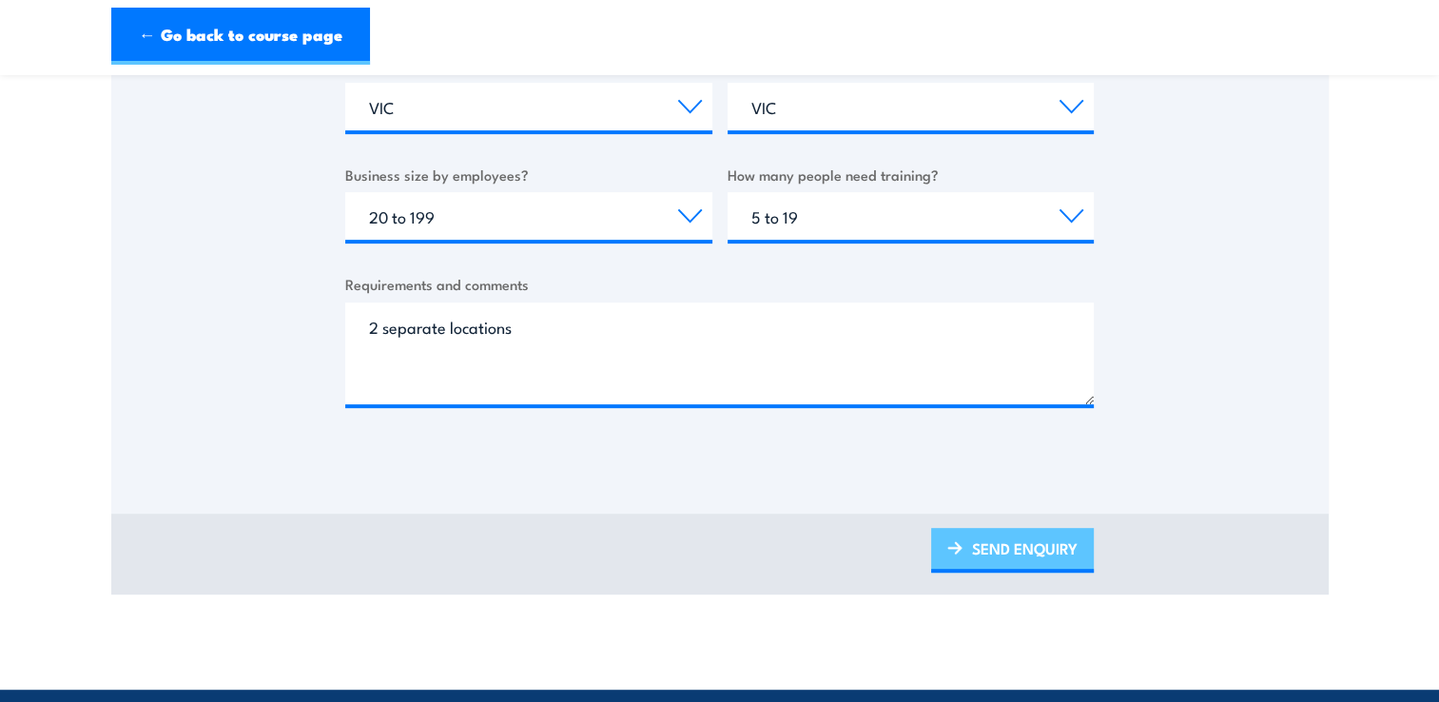
click at [1024, 542] on link "SEND ENQUIRY" at bounding box center [1012, 550] width 163 height 45
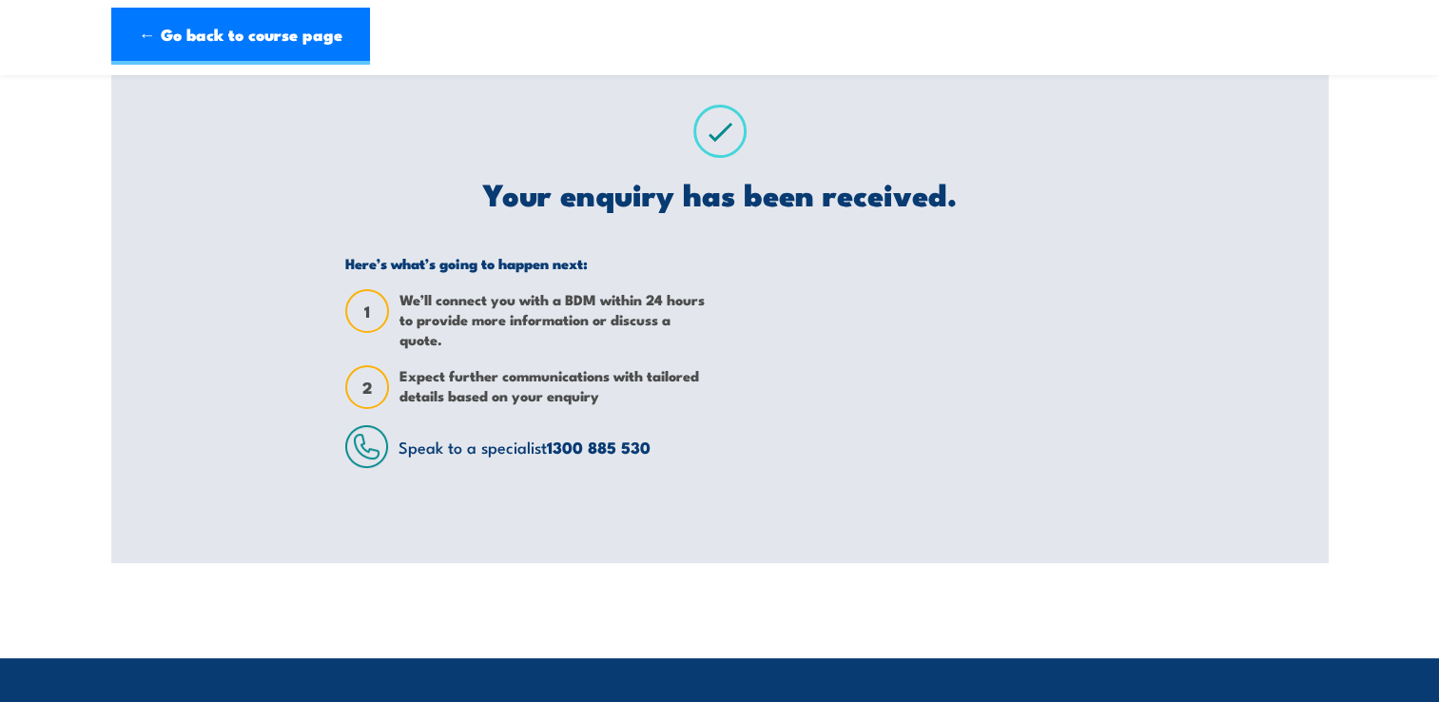
scroll to position [0, 0]
